Goal: Communication & Community: Answer question/provide support

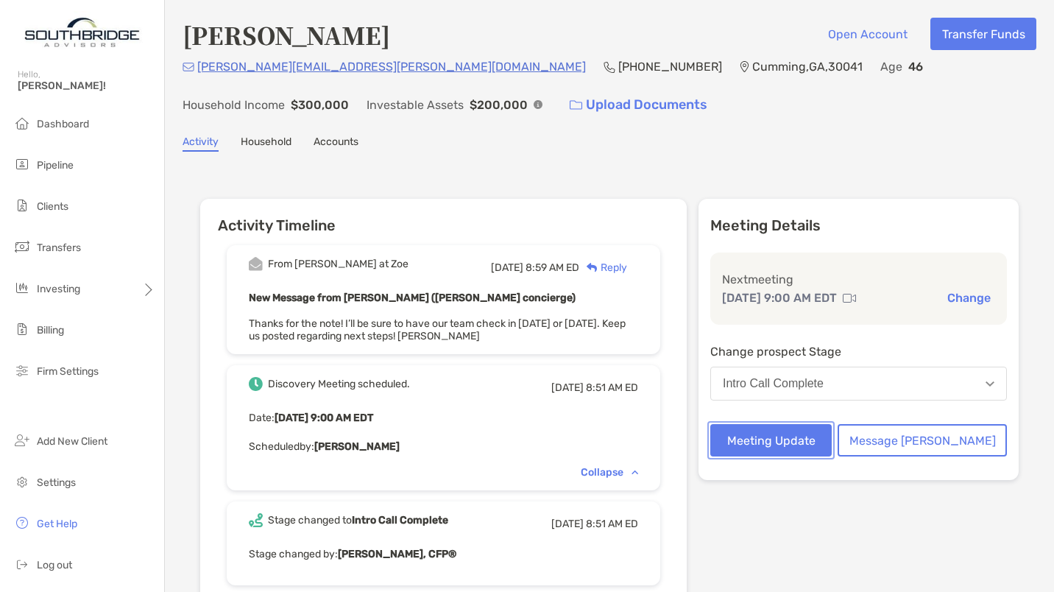
click at [791, 436] on button "Meeting Update" at bounding box center [770, 440] width 121 height 32
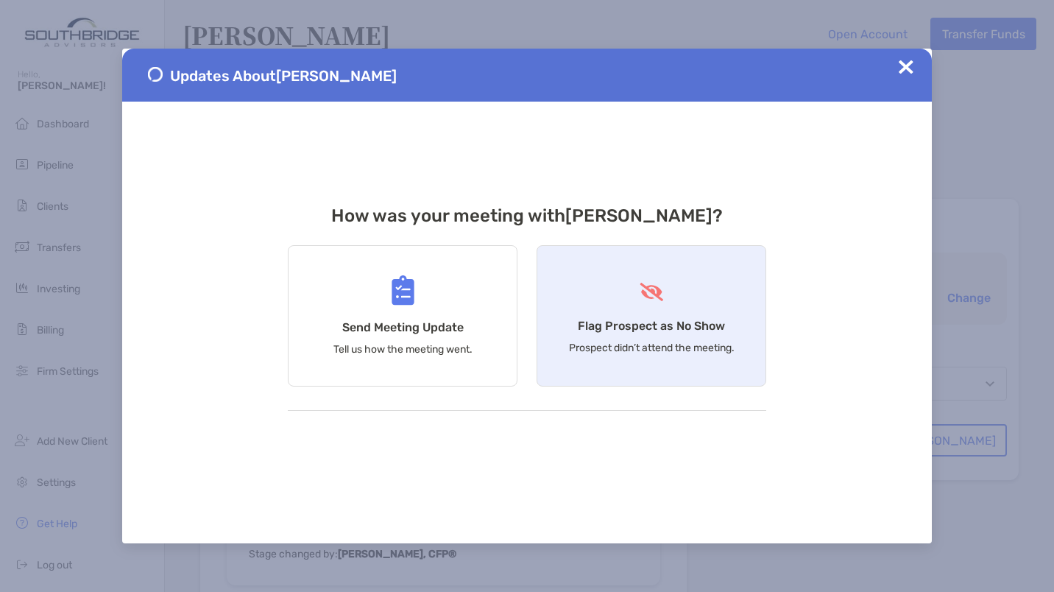
click at [669, 303] on div "Flag Prospect as No Show Prospect didn’t attend the meeting." at bounding box center [651, 315] width 230 height 141
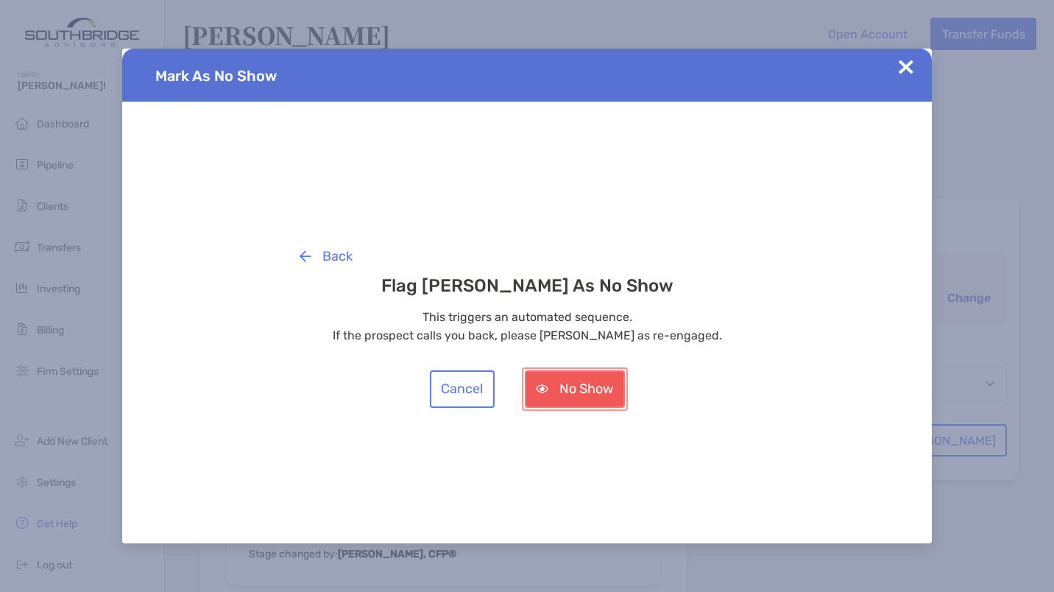
click at [591, 391] on button "No Show" at bounding box center [575, 389] width 100 height 38
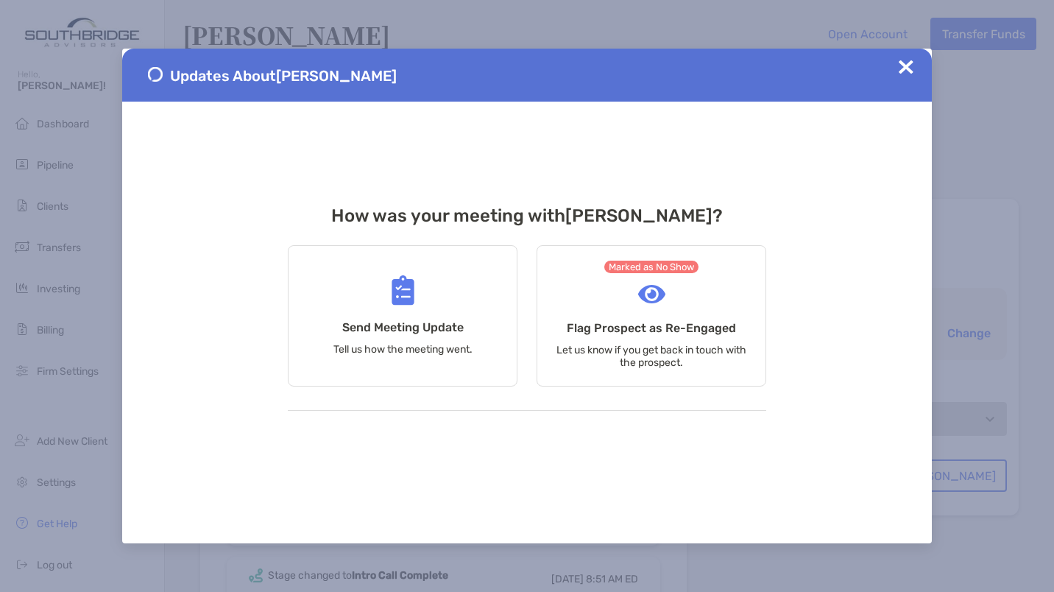
click at [904, 68] on img at bounding box center [905, 67] width 15 height 15
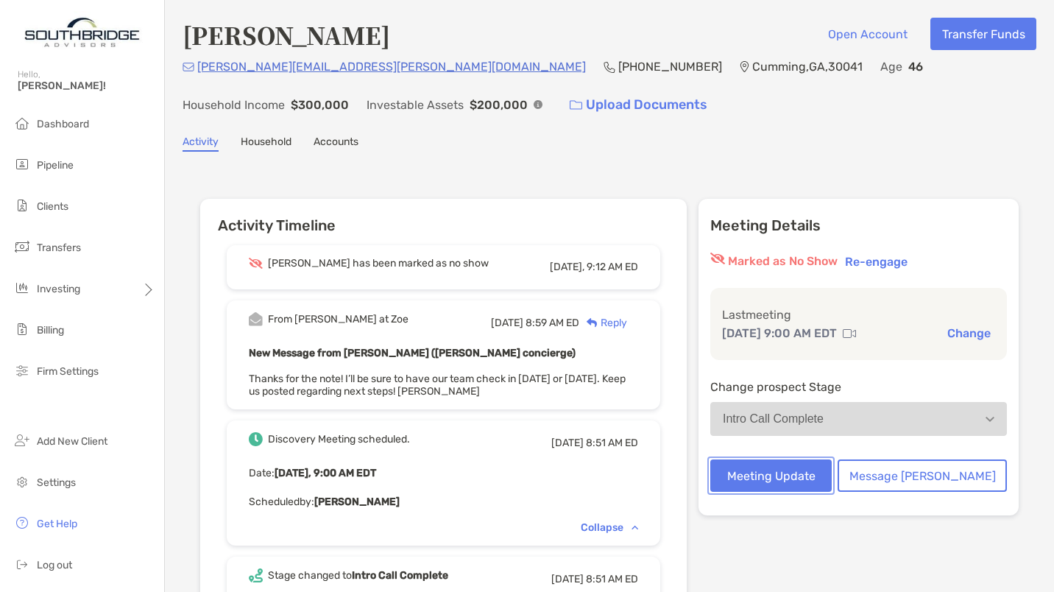
click at [788, 476] on button "Meeting Update" at bounding box center [770, 475] width 121 height 32
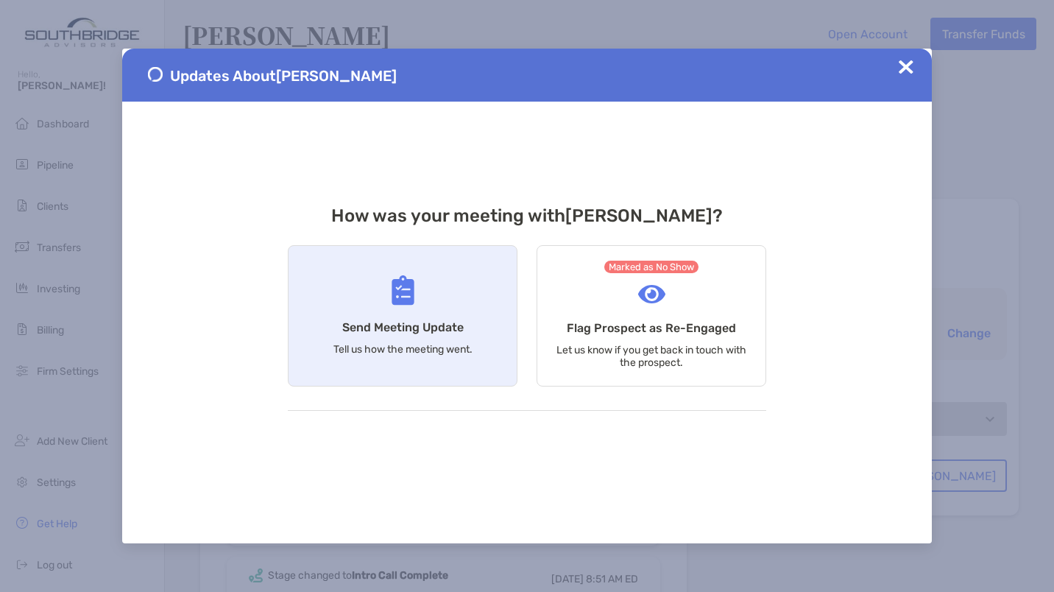
click at [373, 294] on div "Send Meeting Update Tell us how the meeting went." at bounding box center [403, 315] width 230 height 141
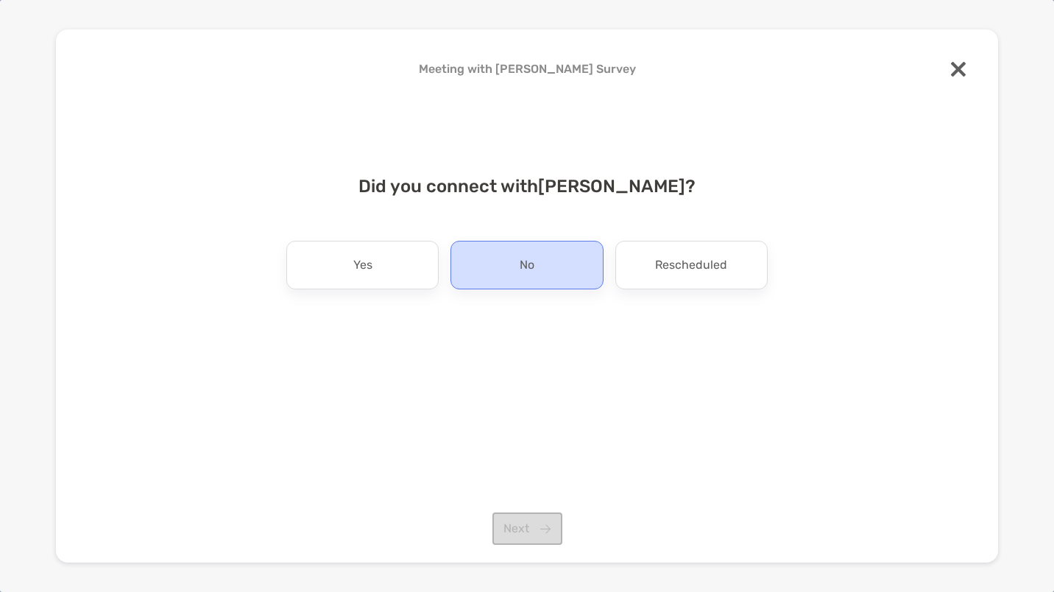
click at [508, 267] on div "No" at bounding box center [526, 265] width 152 height 49
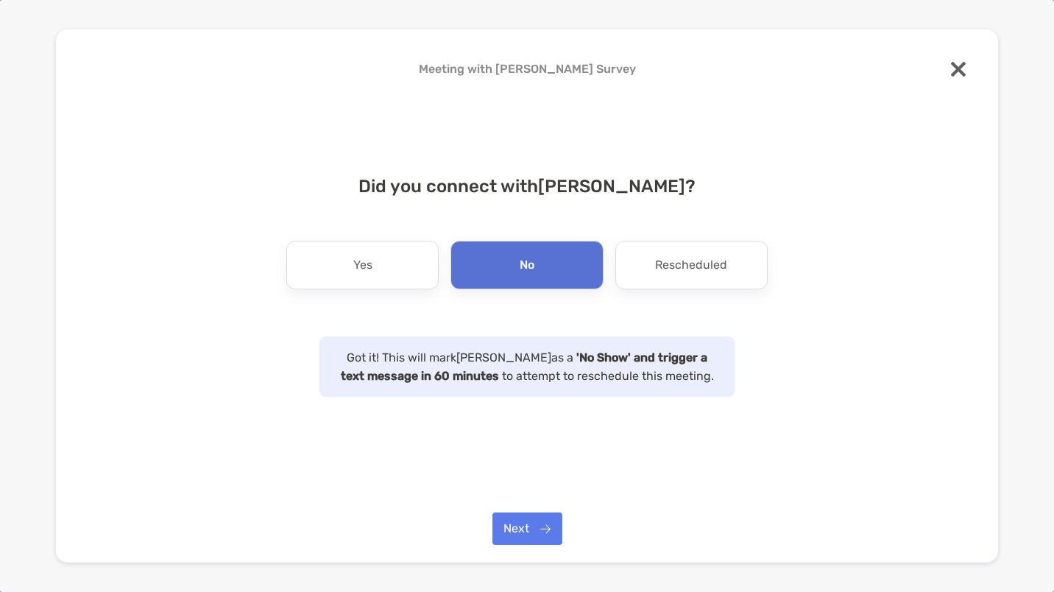
click at [951, 69] on img at bounding box center [958, 69] width 15 height 15
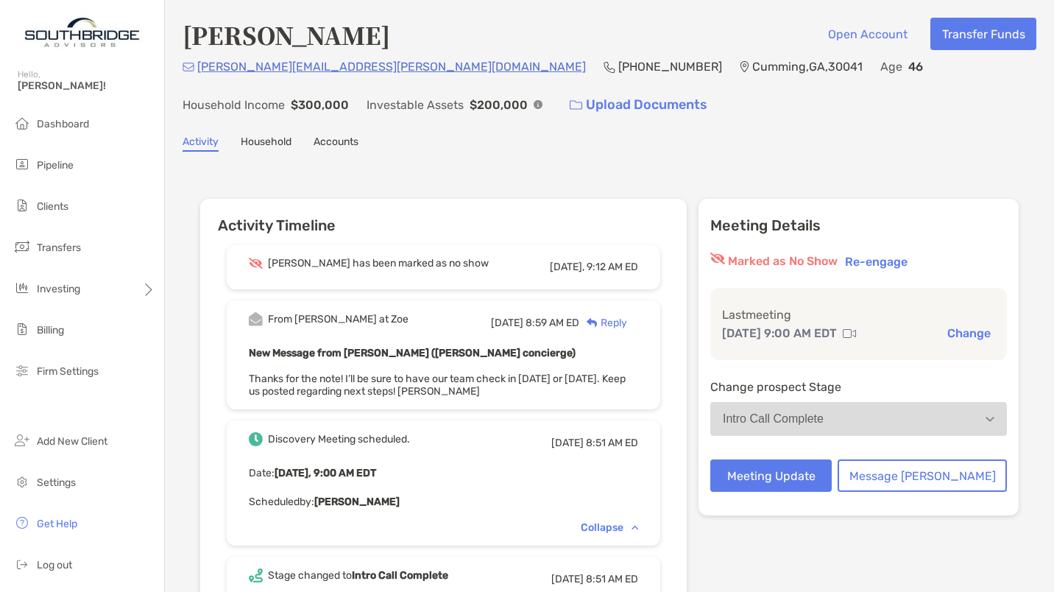
click at [627, 323] on div "Reply" at bounding box center [603, 322] width 48 height 15
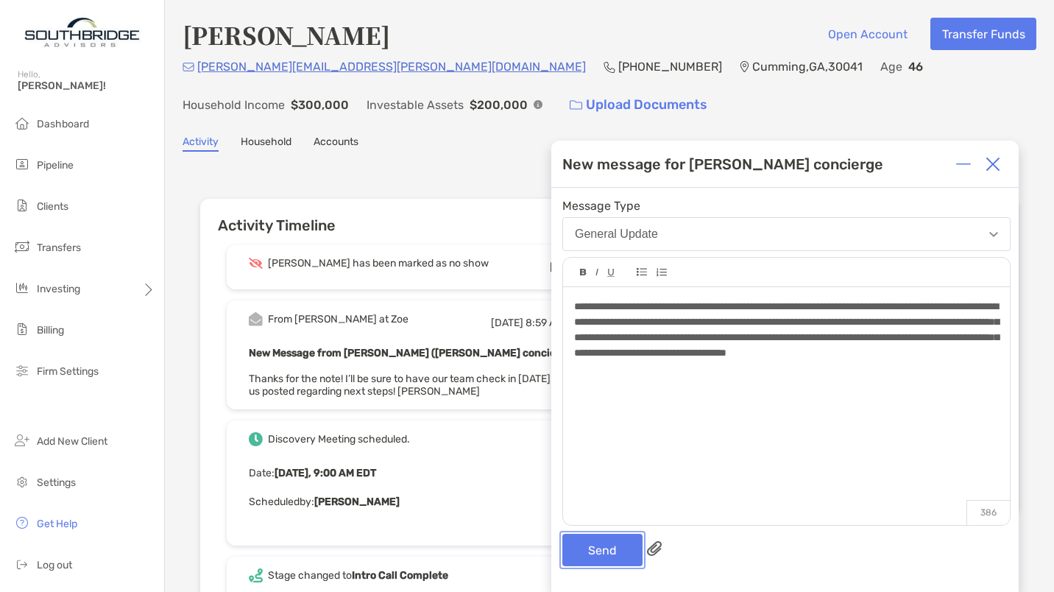
click at [602, 555] on button "Send" at bounding box center [602, 549] width 80 height 32
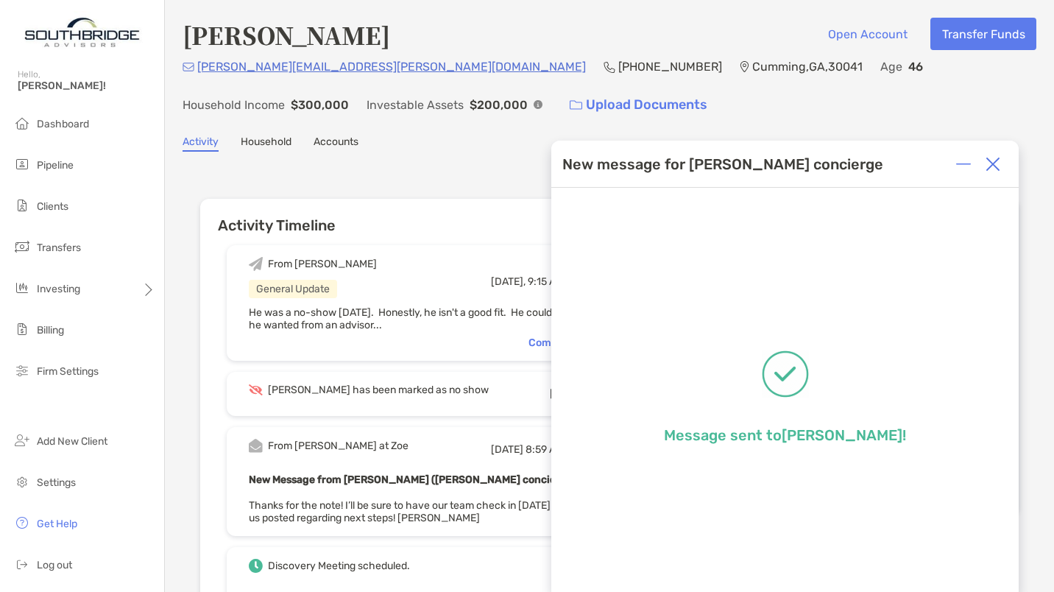
click at [994, 168] on img at bounding box center [992, 164] width 15 height 15
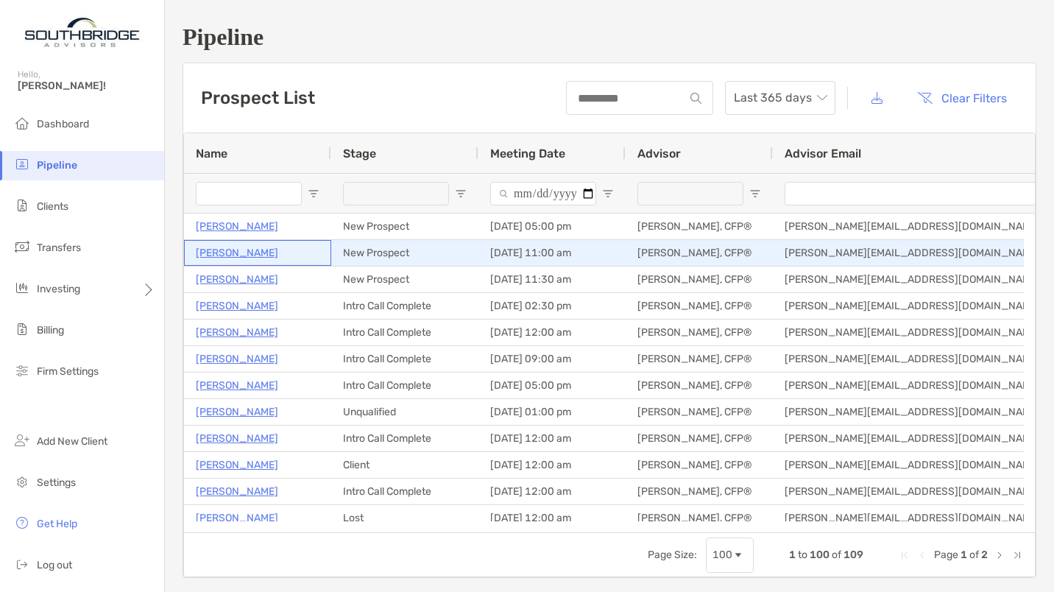
click at [250, 250] on p "[PERSON_NAME]" at bounding box center [237, 253] width 82 height 18
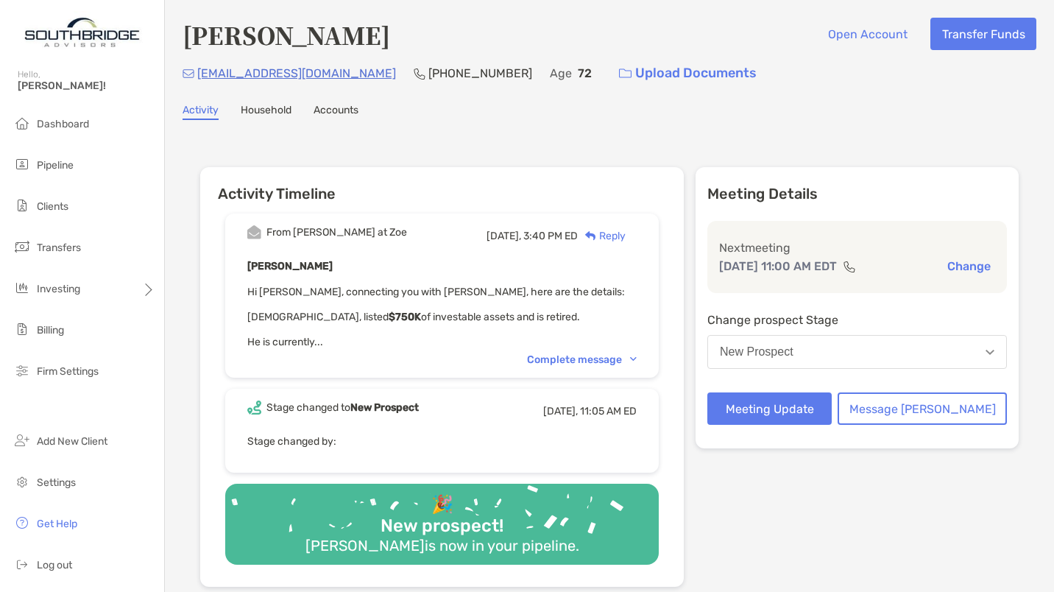
click at [563, 355] on div "Complete message" at bounding box center [582, 359] width 110 height 13
